Goal: Information Seeking & Learning: Learn about a topic

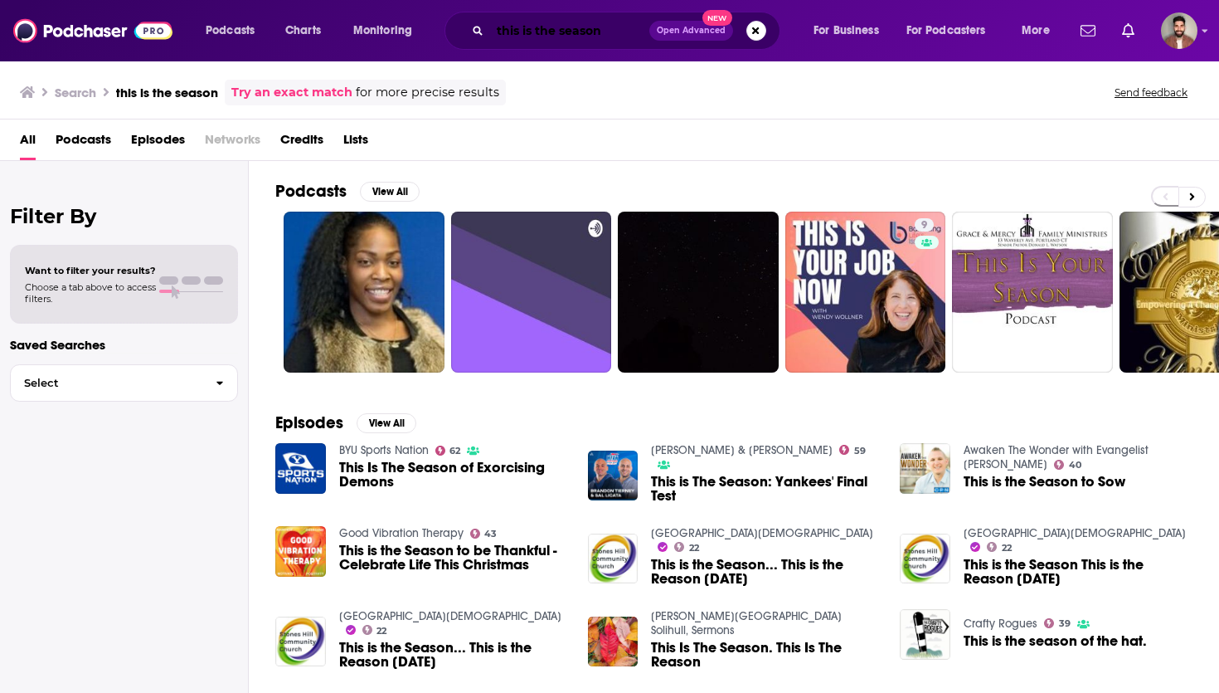
click at [615, 29] on input "this is the season" at bounding box center [569, 30] width 159 height 27
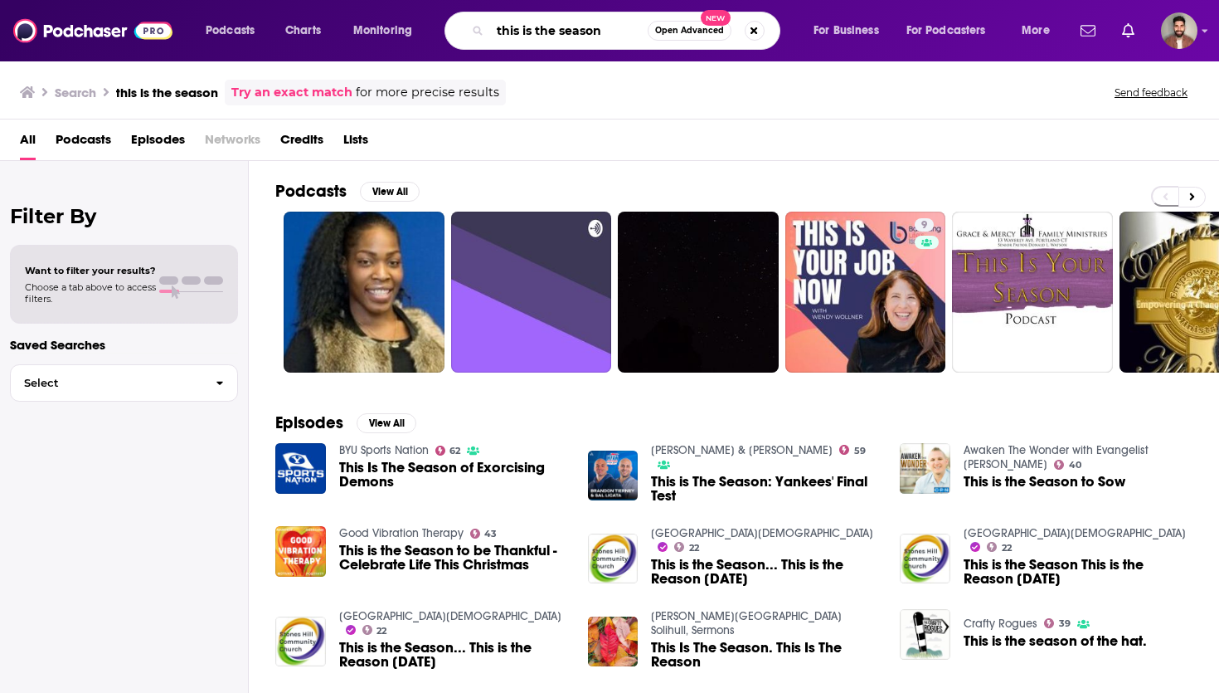
click at [615, 29] on input "this is the season" at bounding box center [569, 30] width 158 height 27
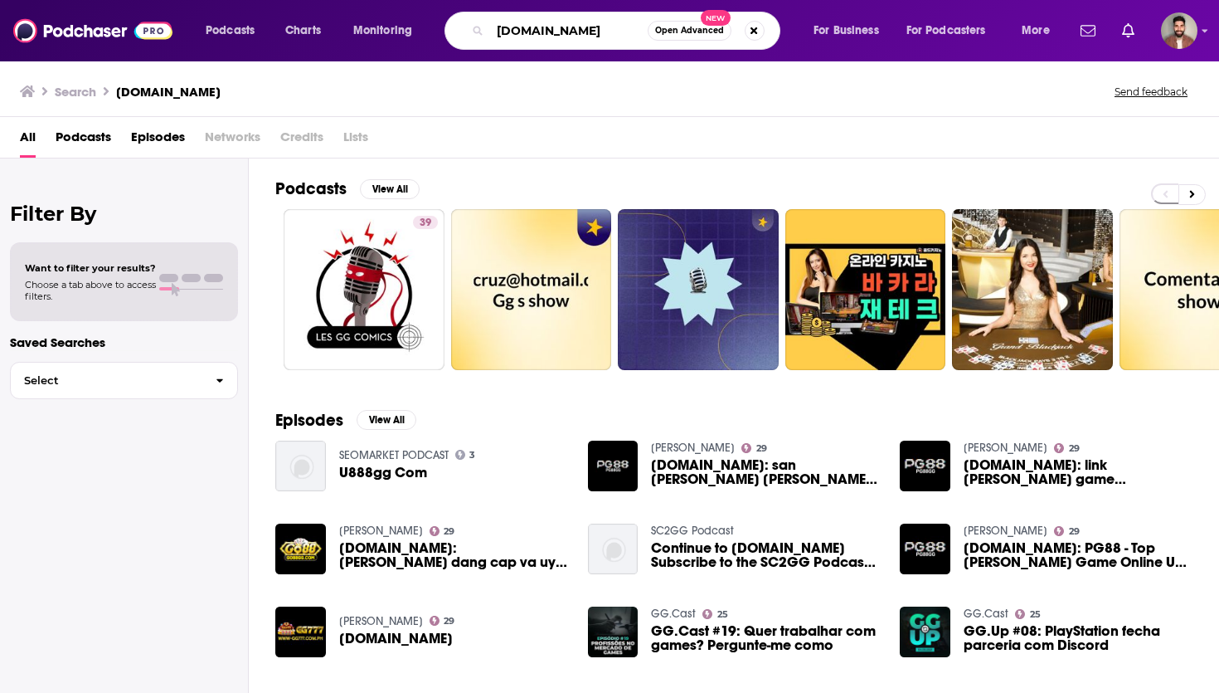
click at [566, 37] on input "[DOMAIN_NAME]" at bounding box center [569, 30] width 158 height 27
drag, startPoint x: 571, startPoint y: 32, endPoint x: 372, endPoint y: 31, distance: 199.9
click at [372, 31] on div "Podcasts Charts Monitoring [DOMAIN_NAME] Open Advanced New For Business For Pod…" at bounding box center [630, 31] width 872 height 38
paste input "GG Weekend Watch"
type input "GG Weekend Watch"
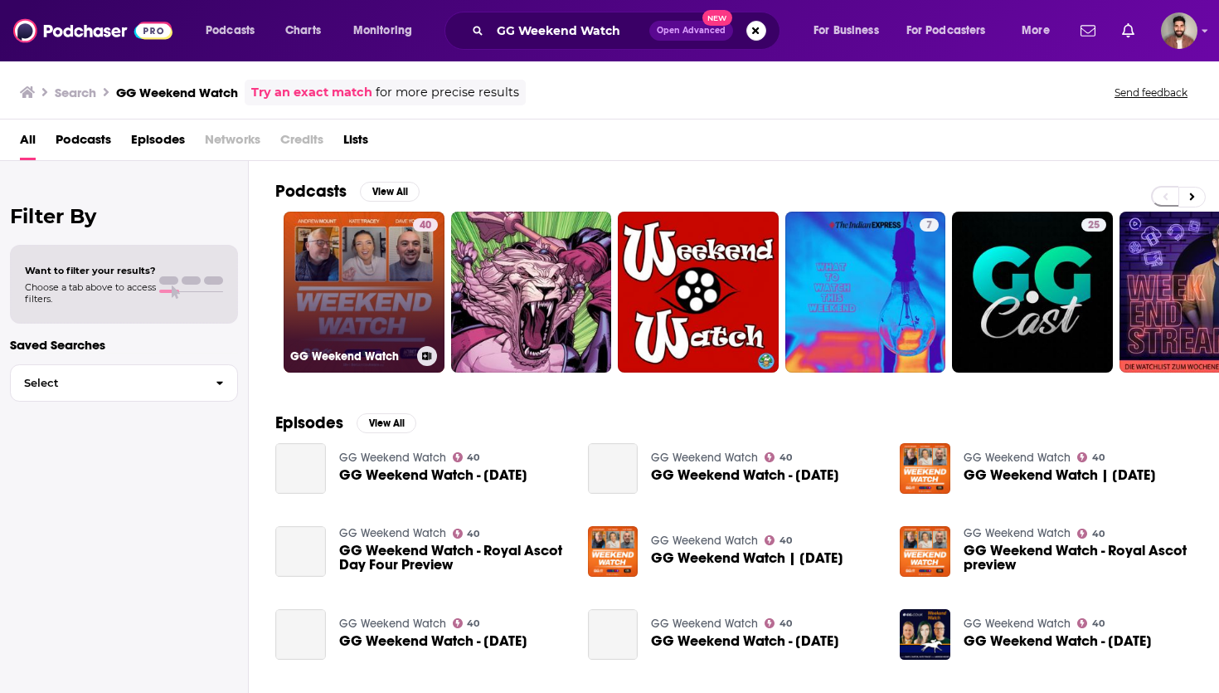
click at [356, 281] on link "40 GG Weekend Watch" at bounding box center [364, 291] width 161 height 161
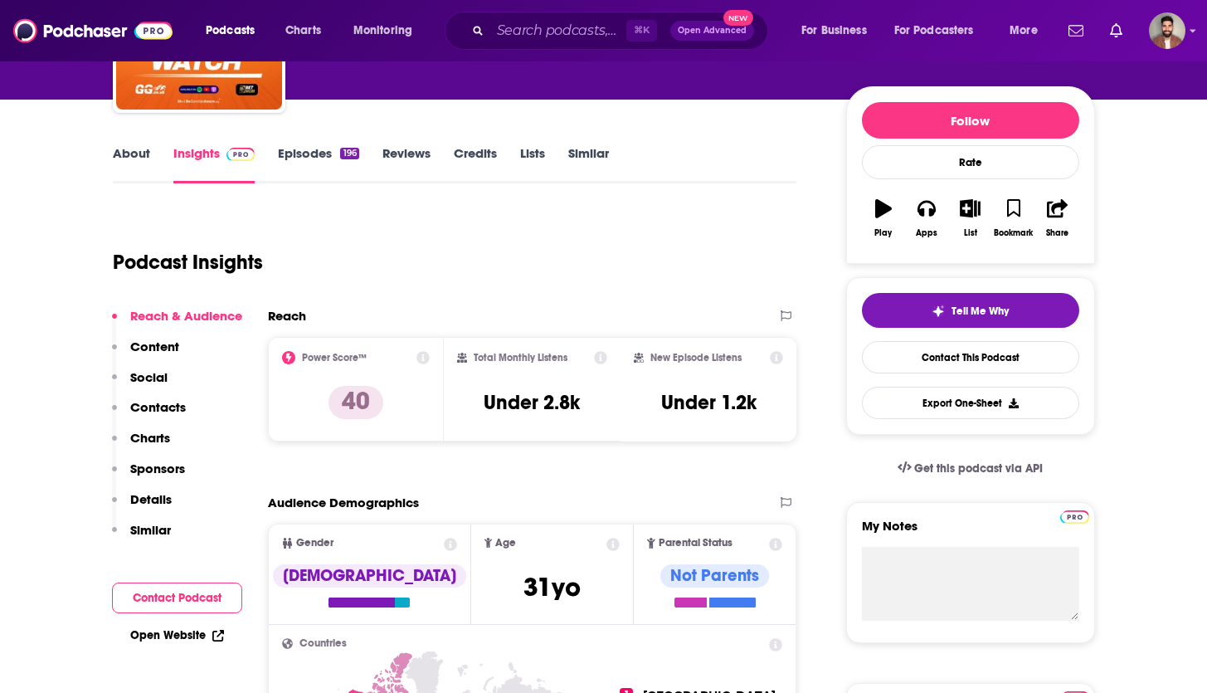
scroll to position [160, 0]
